Goal: Find specific page/section: Find specific page/section

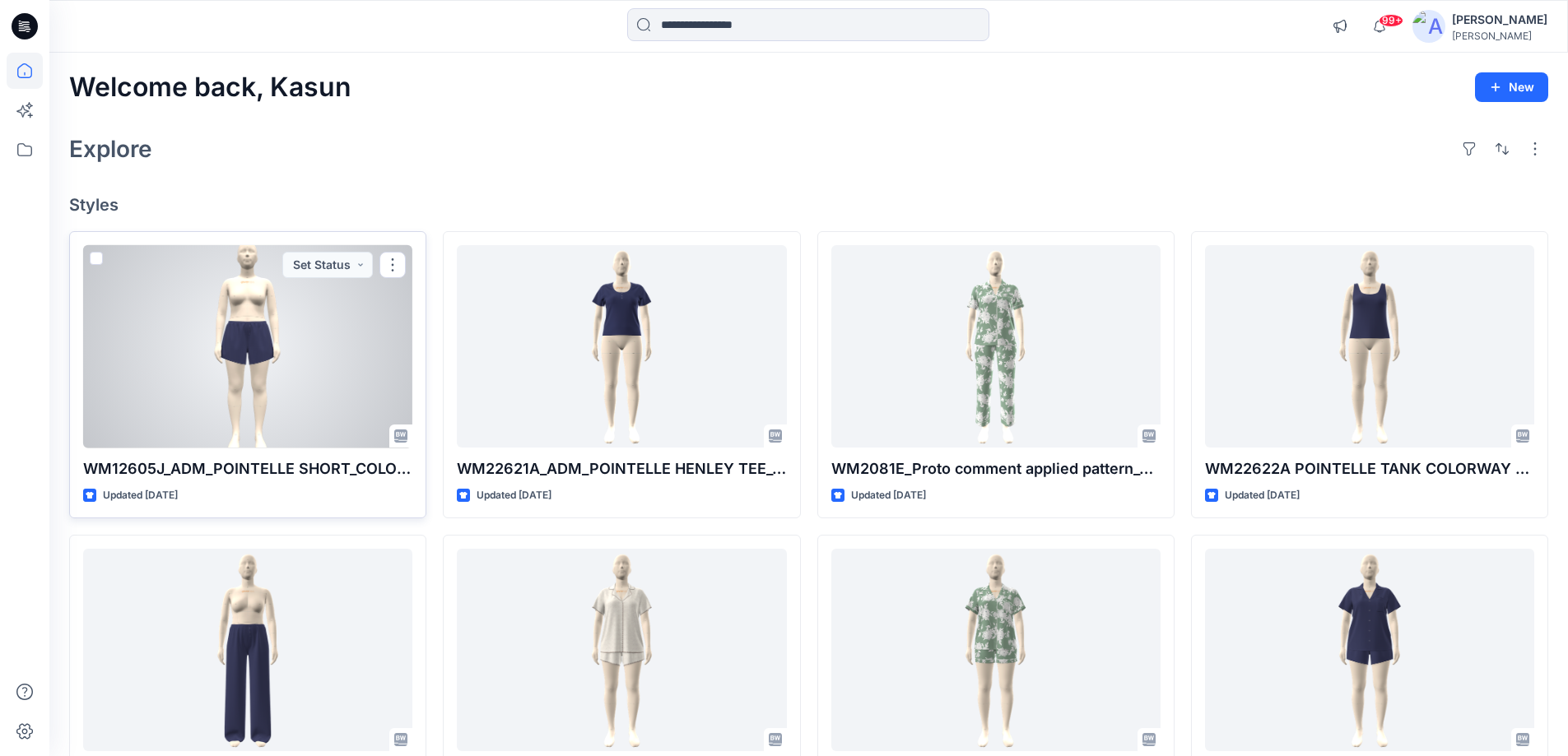
click at [301, 320] on div at bounding box center [248, 347] width 329 height 203
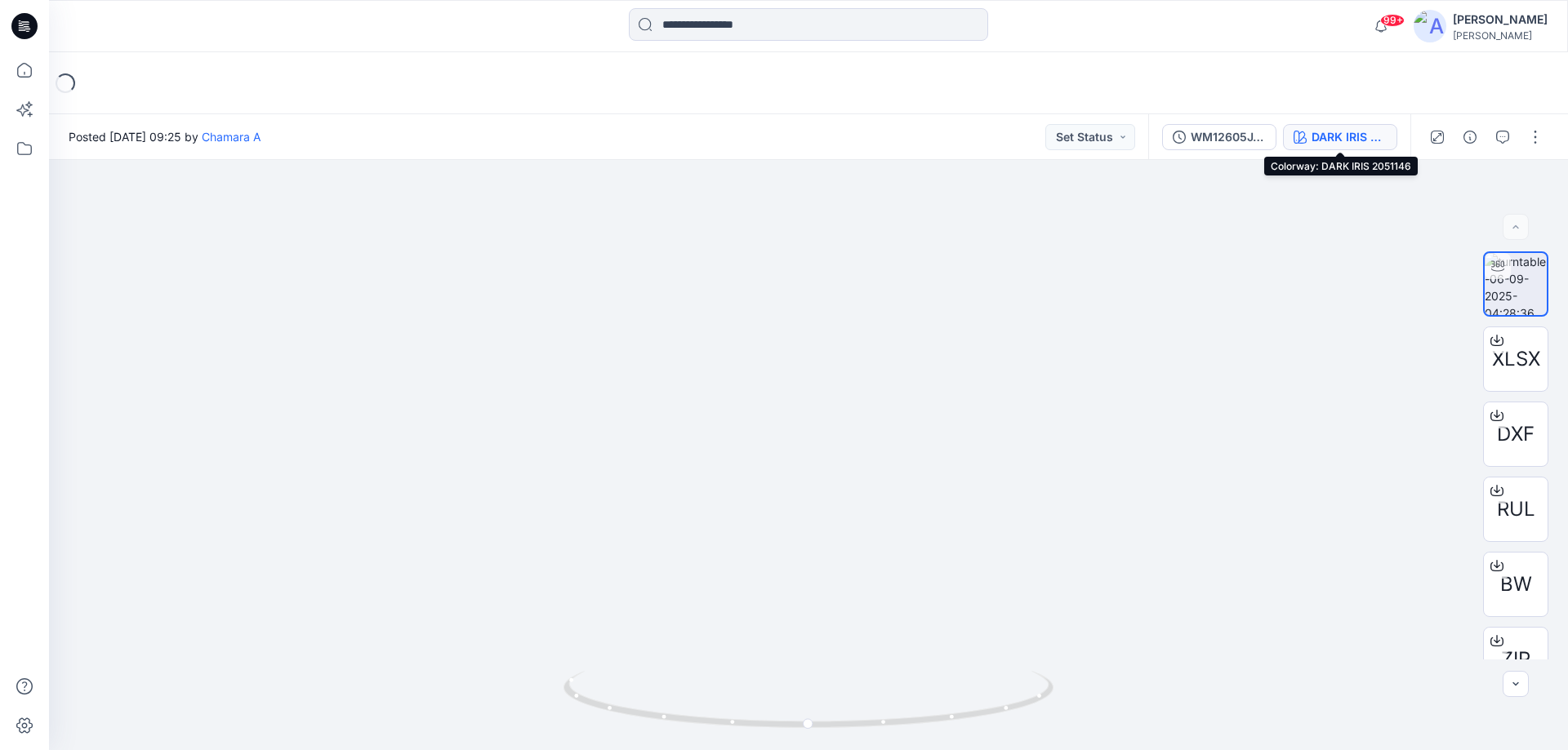
click at [1322, 139] on div "DARK IRIS 2051146" at bounding box center [1350, 137] width 75 height 18
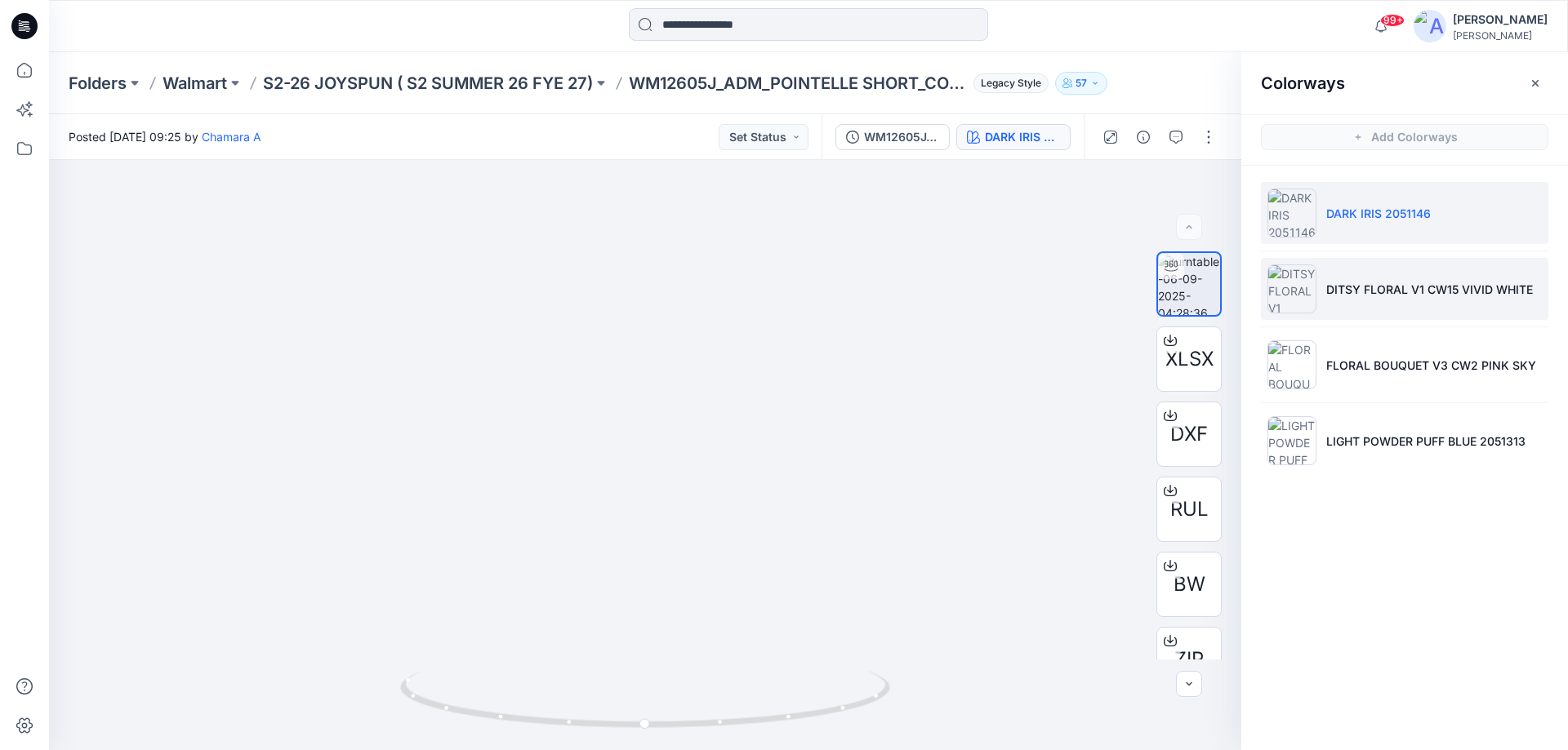
click at [1354, 293] on p "DITSY FLORAL V1 CW15 VIVID WHITE" at bounding box center [1430, 289] width 206 height 17
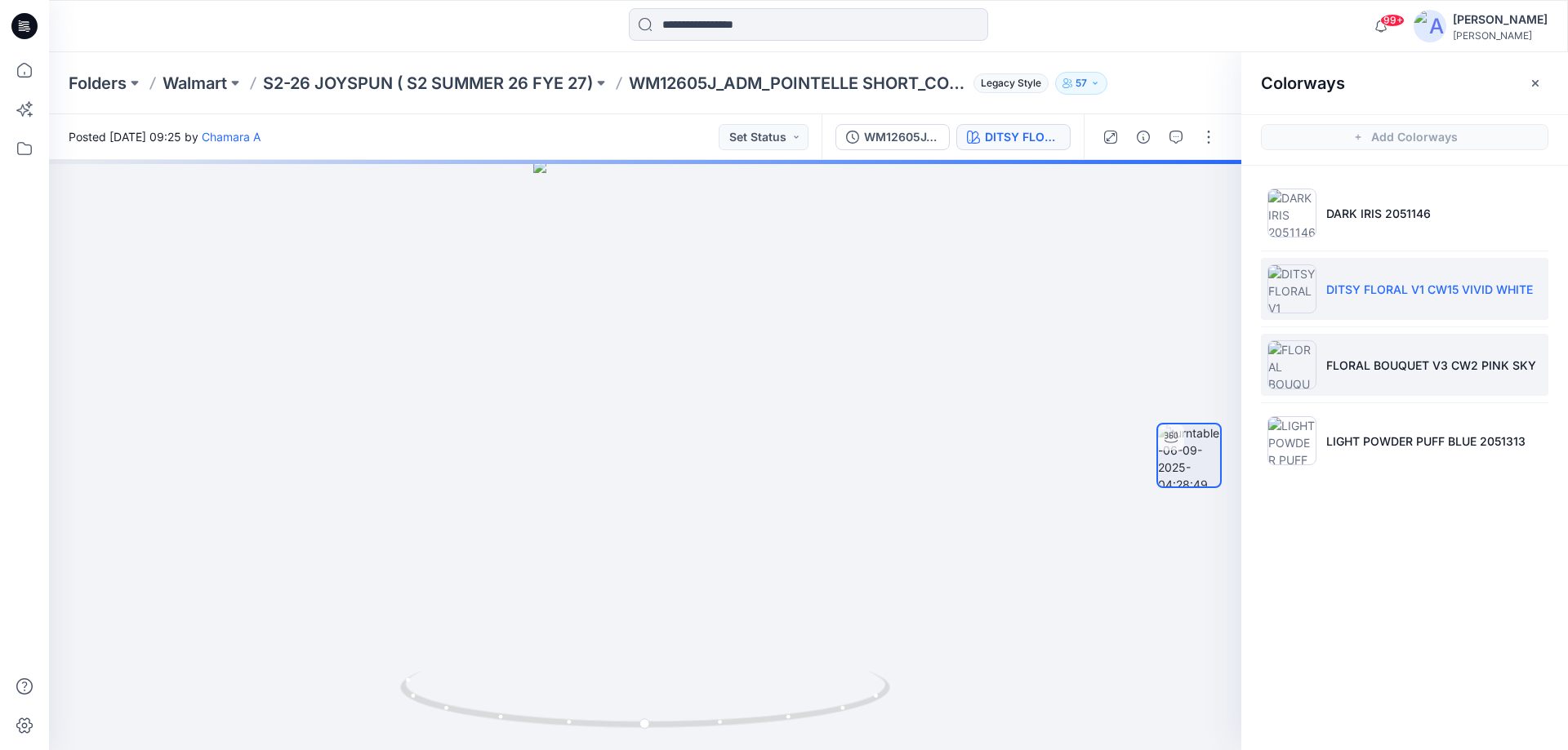
click at [1360, 359] on p "FLORAL BOUQUET V3 CW2 PINK SKY" at bounding box center [1432, 365] width 210 height 17
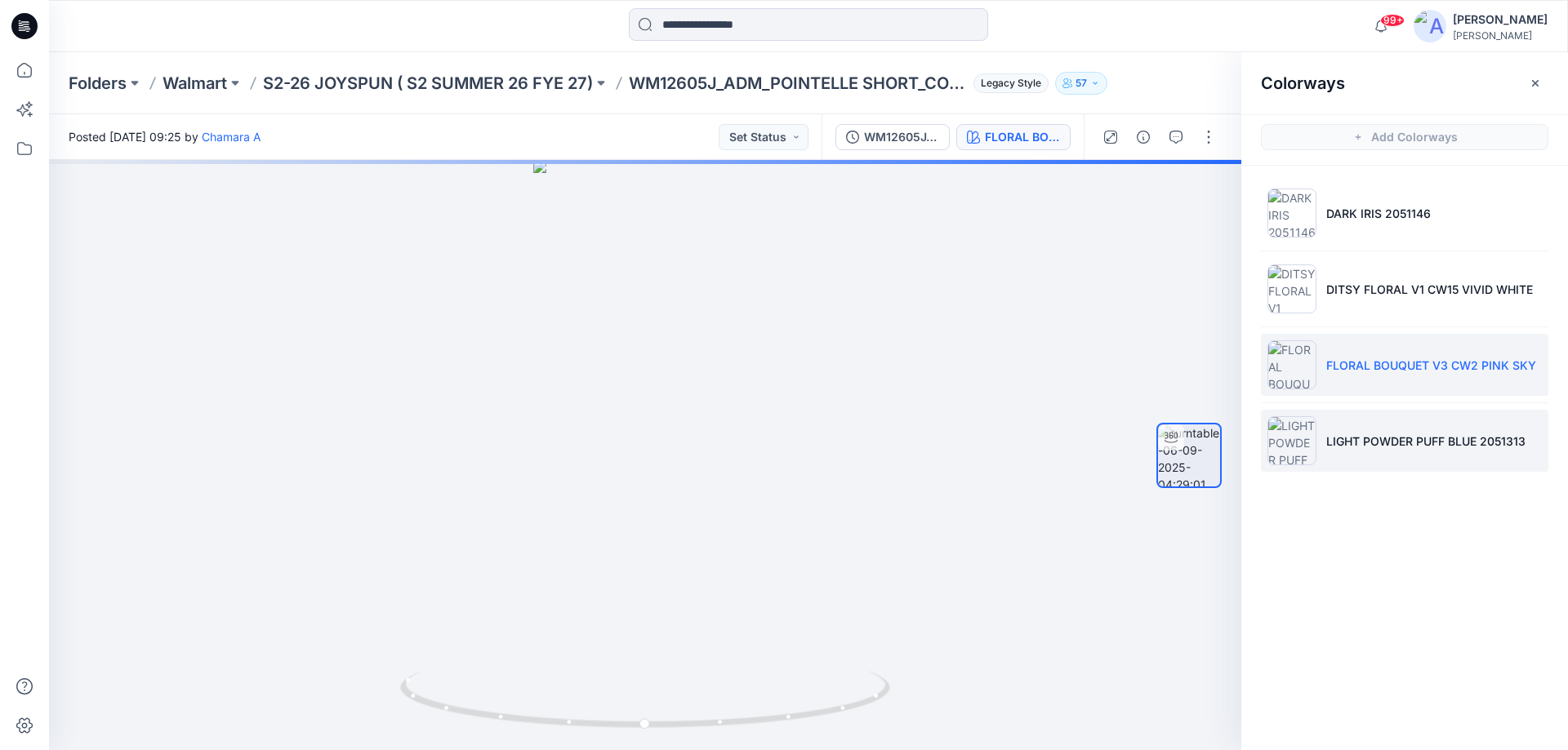
click at [1367, 447] on p "LIGHT POWDER PUFF BLUE 2051313" at bounding box center [1427, 440] width 199 height 17
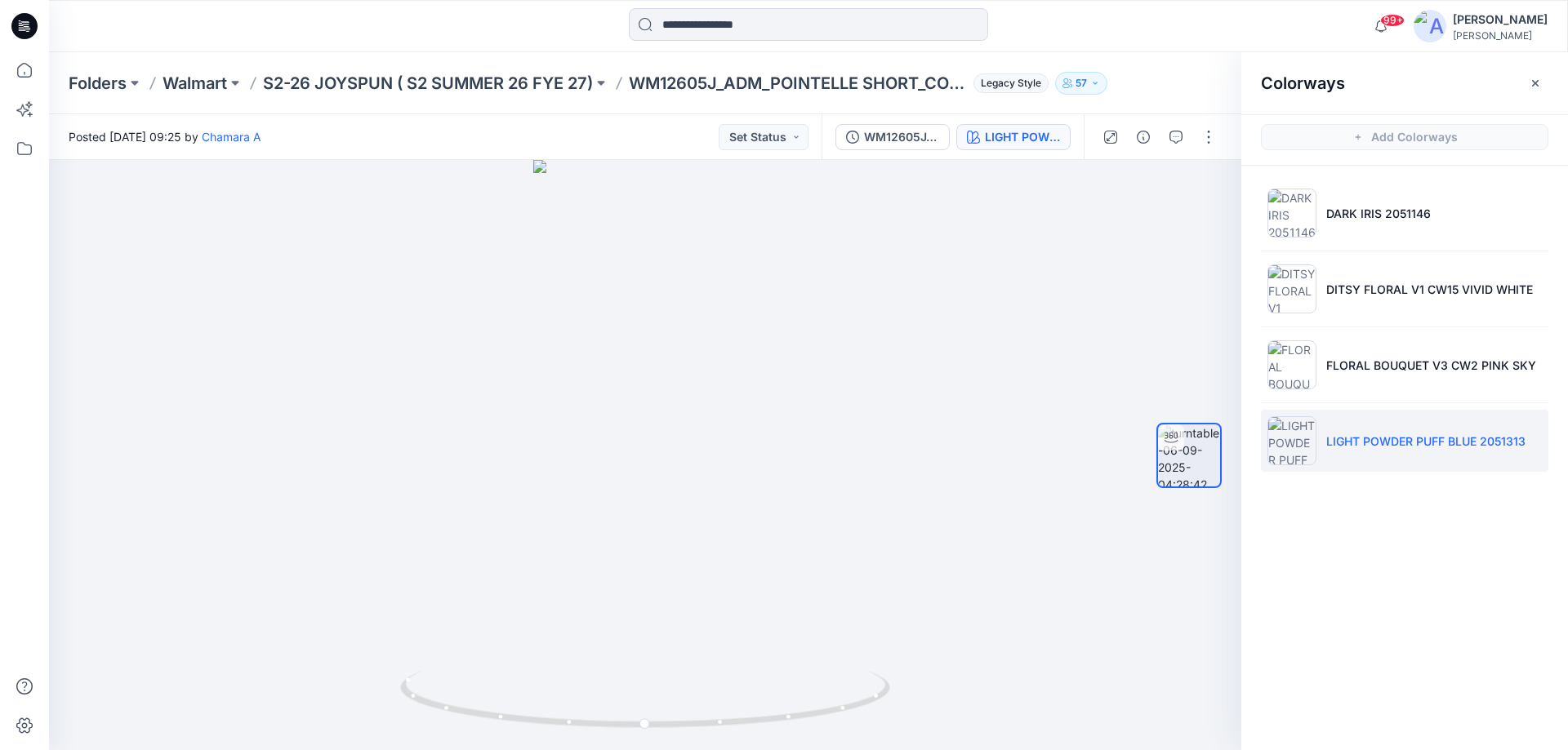
click at [25, 35] on icon at bounding box center [25, 26] width 26 height 26
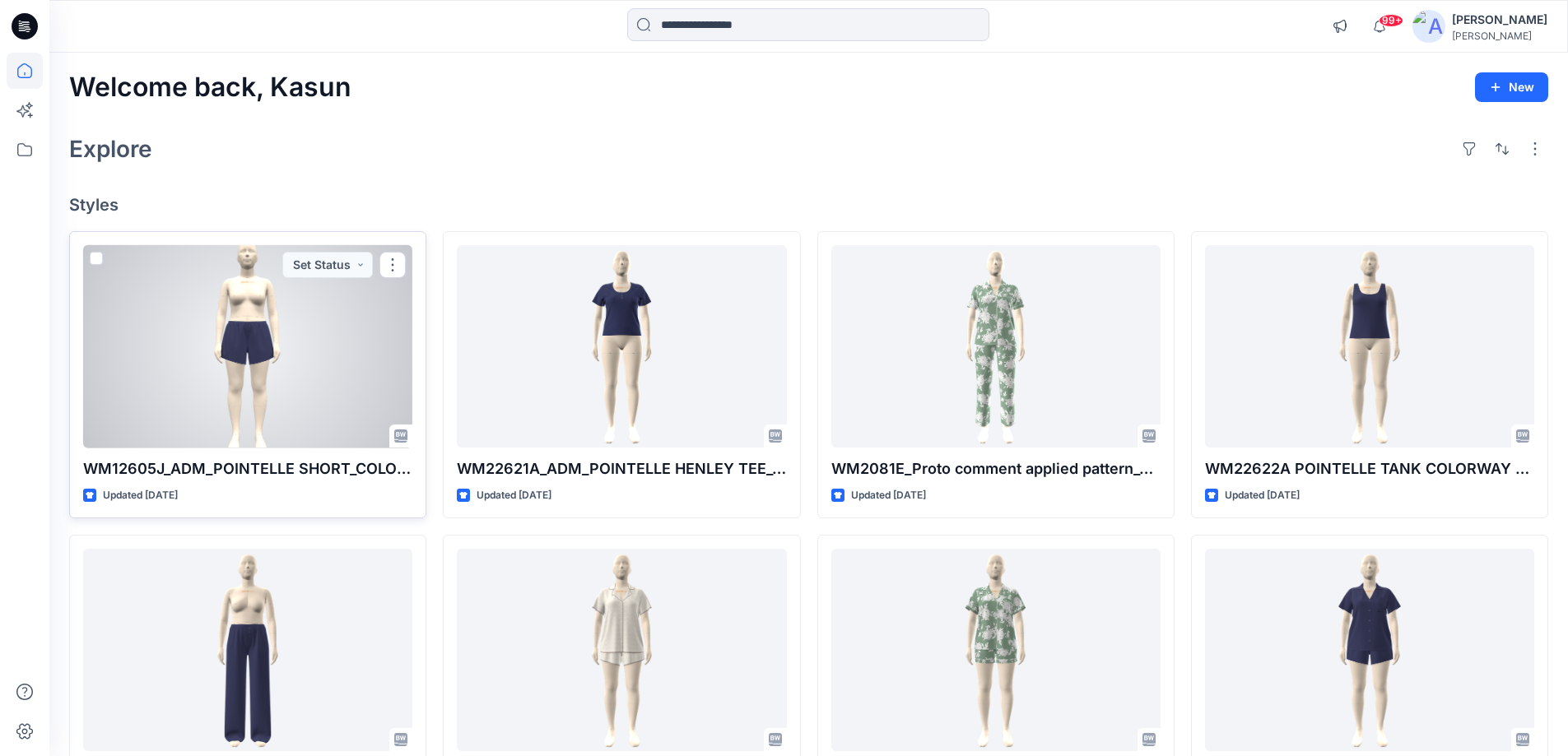
click at [300, 389] on div at bounding box center [248, 347] width 329 height 203
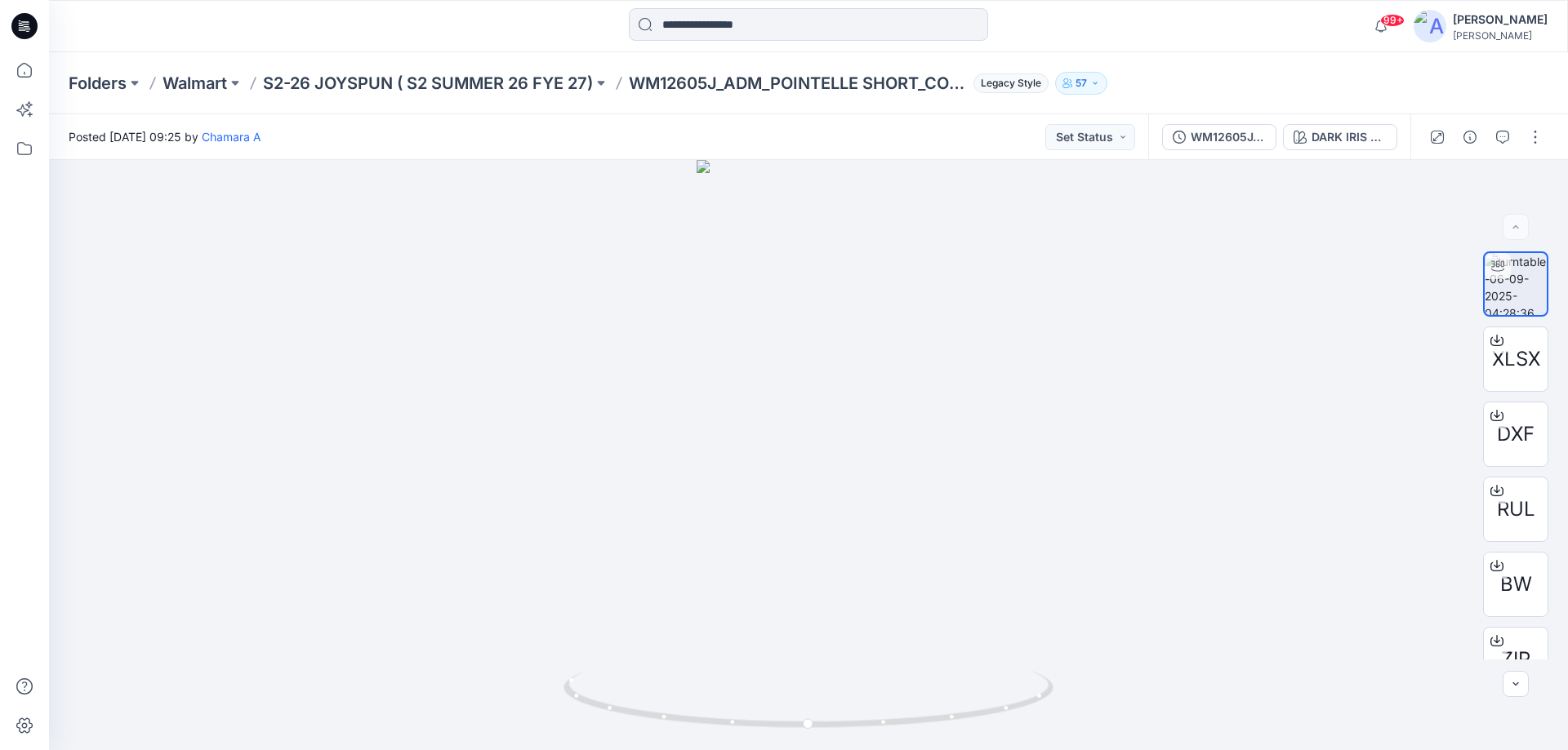
click at [38, 28] on div at bounding box center [24, 26] width 52 height 52
